Goal: Information Seeking & Learning: Learn about a topic

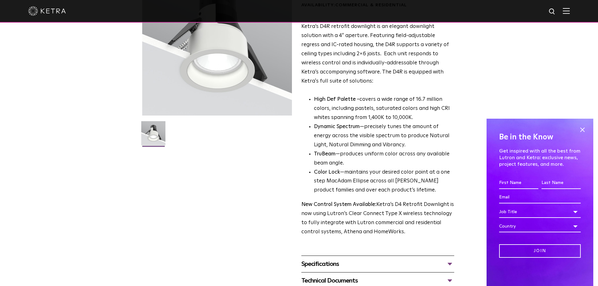
scroll to position [251, 0]
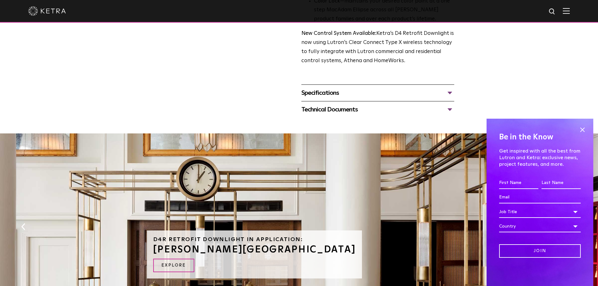
click at [414, 95] on div "Specifications" at bounding box center [377, 93] width 153 height 10
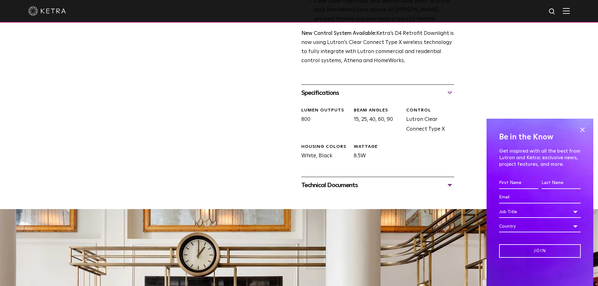
click at [446, 184] on div "Technical Documents" at bounding box center [377, 185] width 153 height 10
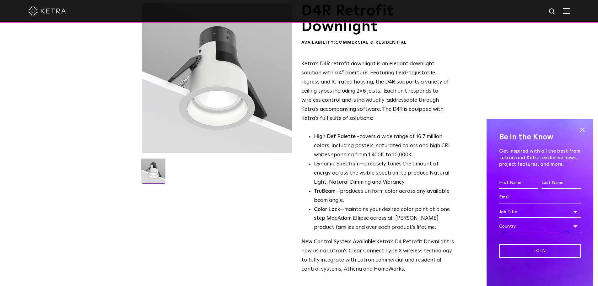
scroll to position [0, 0]
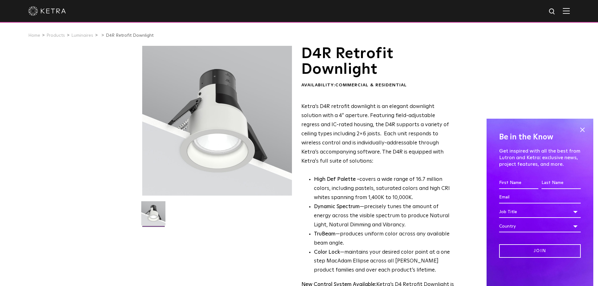
click at [593, 93] on div "D4R Retrofit Downlight Availability: Commercial & Residential Ketra’s D4R retro…" at bounding box center [299, 287] width 598 height 483
click at [279, 45] on div "Home Products Luminaires D4R Retrofit Downlight" at bounding box center [299, 35] width 598 height 21
click at [448, 85] on div "Availability: Commercial & Residential" at bounding box center [377, 85] width 153 height 6
click at [80, 77] on div "D4R Retrofit Downlight Availability: Commercial & Residential Ketra’s D4R retro…" at bounding box center [299, 287] width 598 height 483
click at [399, 128] on p "Ketra’s D4R retrofit downlight is an elegant downlight solution with a 4” apert…" at bounding box center [377, 133] width 153 height 63
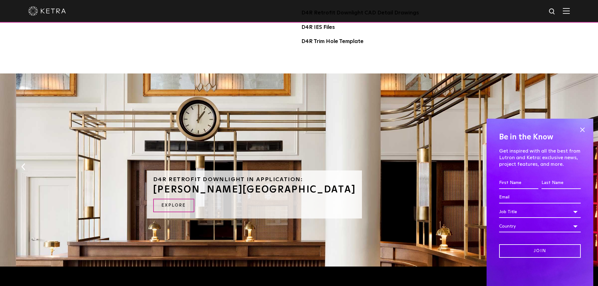
click at [363, 111] on div "D4R Retrofit Downlight in Application: [PERSON_NAME][GEOGRAPHIC_DATA] EXPLORE" at bounding box center [299, 171] width 305 height 196
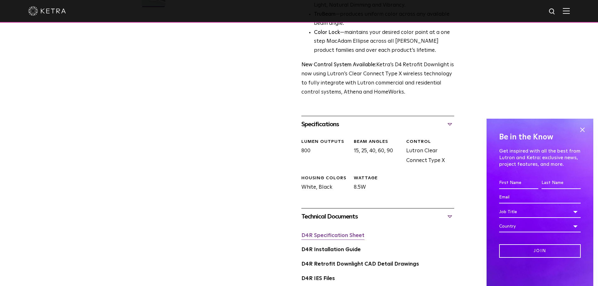
click at [349, 238] on link "D4R Specification Sheet" at bounding box center [332, 235] width 63 height 5
drag, startPoint x: 334, startPoint y: 53, endPoint x: 210, endPoint y: 22, distance: 127.6
click at [334, 53] on li "Color Lock —maintains your desired color point at a one step MacAdam Ellipse ac…" at bounding box center [384, 41] width 140 height 27
click at [252, 93] on div "D4R Retrofit Downlight Availability: Commercial & Residential Ketra’s D4R retro…" at bounding box center [299, 67] width 314 height 483
click at [432, 119] on div "Specifications" at bounding box center [377, 124] width 153 height 10
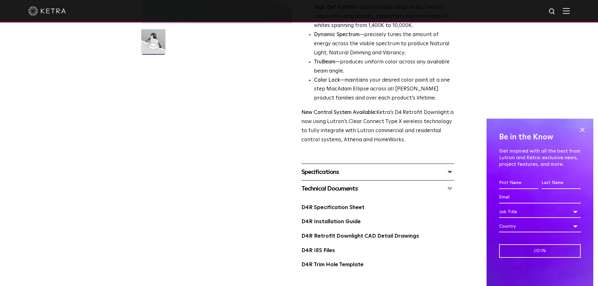
scroll to position [0, 0]
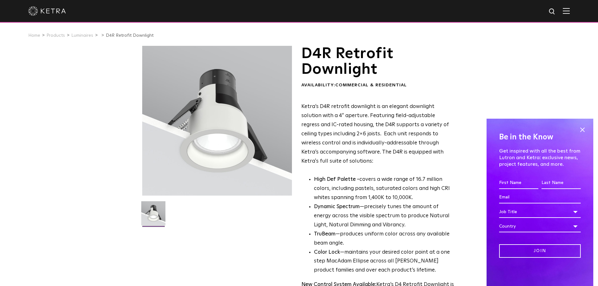
click at [355, 113] on p "Ketra’s D4R retrofit downlight is an elegant downlight solution with a 4” apert…" at bounding box center [377, 133] width 153 height 63
